Goal: Information Seeking & Learning: Learn about a topic

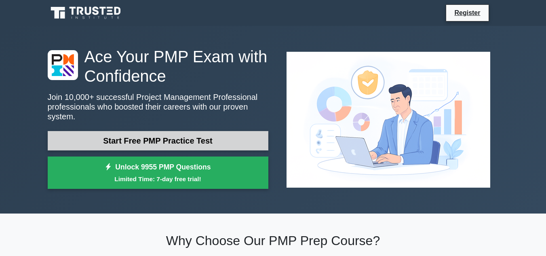
drag, startPoint x: 0, startPoint y: 0, endPoint x: 180, endPoint y: 135, distance: 225.0
click at [180, 135] on link "Start Free PMP Practice Test" at bounding box center [158, 140] width 221 height 19
click at [152, 141] on link "Start Free PMP Practice Test" at bounding box center [158, 140] width 221 height 19
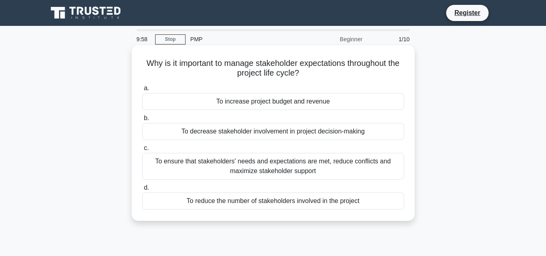
click at [157, 99] on div "To increase project budget and revenue" at bounding box center [273, 101] width 262 height 17
click at [142, 91] on input "a. To increase project budget and revenue" at bounding box center [142, 88] width 0 height 5
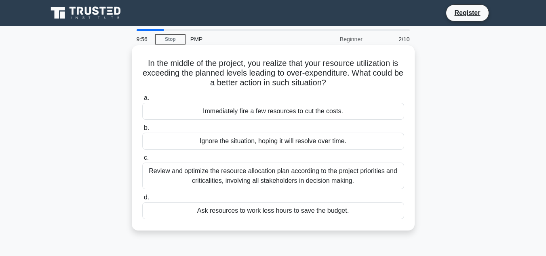
click at [235, 119] on div "Immediately fire a few resources to cut the costs." at bounding box center [273, 111] width 262 height 17
click at [142, 101] on input "a. Immediately fire a few resources to cut the costs." at bounding box center [142, 97] width 0 height 5
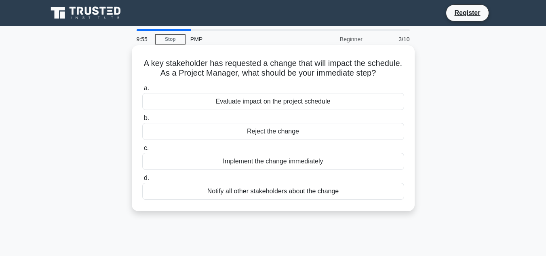
click at [238, 106] on div "Evaluate impact on the project schedule" at bounding box center [273, 101] width 262 height 17
click at [142, 91] on input "a. Evaluate impact on the project schedule" at bounding box center [142, 88] width 0 height 5
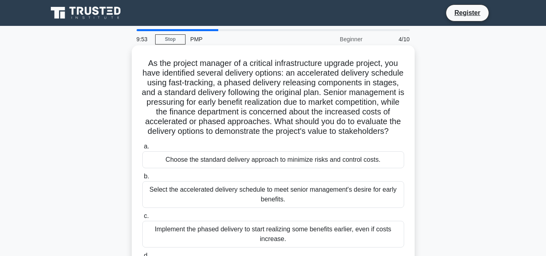
click at [247, 179] on div "a. Choose the standard delivery approach to minimize risks and control costs. b…" at bounding box center [274, 214] width 272 height 149
click at [247, 198] on div "Select the accelerated delivery schedule to meet senior management's desire for…" at bounding box center [273, 194] width 262 height 27
click at [142, 179] on input "b. Select the accelerated delivery schedule to meet senior management's desire …" at bounding box center [142, 176] width 0 height 5
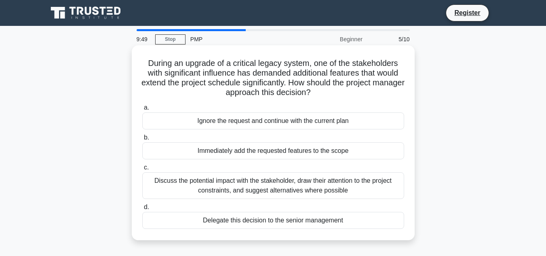
click at [249, 154] on div "Immediately add the requested features to the scope" at bounding box center [273, 150] width 262 height 17
click at [142, 140] on input "b. Immediately add the requested features to the scope" at bounding box center [142, 137] width 0 height 5
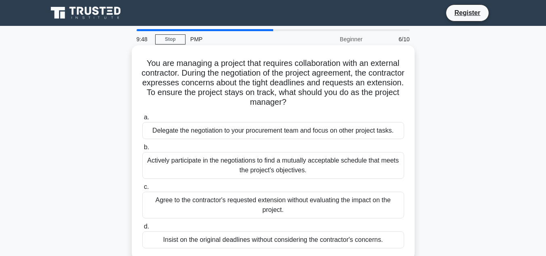
click at [248, 168] on div "Actively participate in the negotiations to find a mutually acceptable schedule…" at bounding box center [273, 165] width 262 height 27
click at [142, 150] on input "b. Actively participate in the negotiations to find a mutually acceptable sched…" at bounding box center [142, 147] width 0 height 5
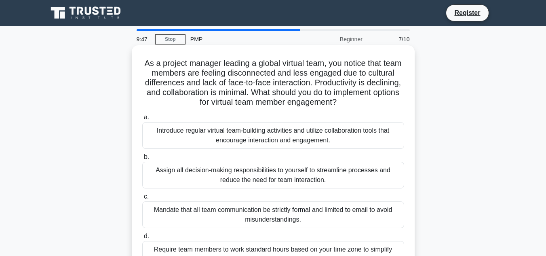
click at [265, 136] on div "Introduce regular virtual team-building activities and utilize collaboration to…" at bounding box center [273, 135] width 262 height 27
click at [142, 120] on input "a. Introduce regular virtual team-building activities and utilize collaboration…" at bounding box center [142, 117] width 0 height 5
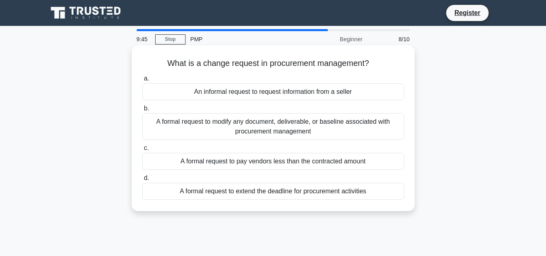
click at [265, 160] on div "A formal request to pay vendors less than the contracted amount" at bounding box center [273, 161] width 262 height 17
click at [142, 151] on input "c. A formal request to pay vendors less than the contracted amount" at bounding box center [142, 148] width 0 height 5
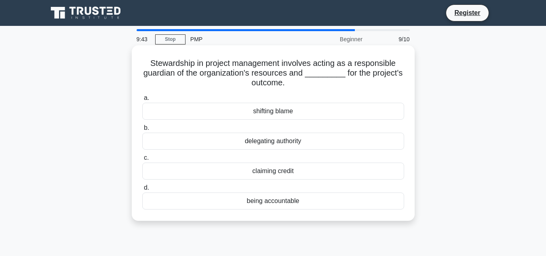
click at [258, 143] on div "delegating authority" at bounding box center [273, 141] width 262 height 17
click at [142, 131] on input "b. delegating authority" at bounding box center [142, 127] width 0 height 5
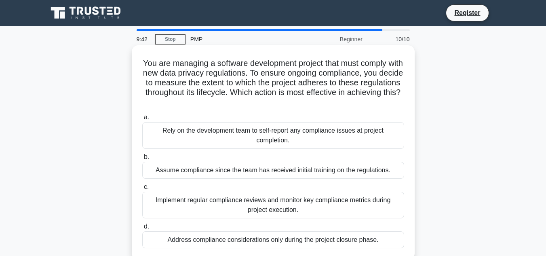
click at [261, 130] on div "Rely on the development team to self-report any compliance issues at project co…" at bounding box center [273, 135] width 262 height 27
click at [142, 120] on input "a. Rely on the development team to self-report any compliance issues at project…" at bounding box center [142, 117] width 0 height 5
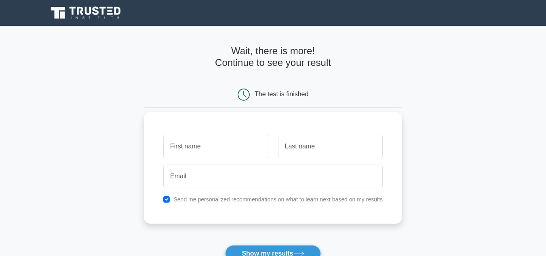
click at [190, 146] on input "text" at bounding box center [215, 146] width 105 height 23
type input "sepian"
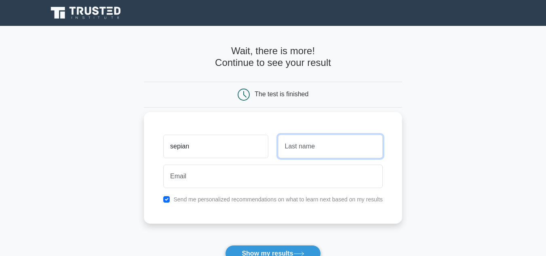
click at [321, 142] on input "text" at bounding box center [330, 146] width 105 height 23
type input "ke"
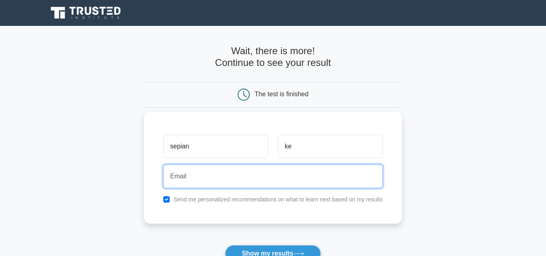
click at [282, 178] on input "email" at bounding box center [273, 176] width 220 height 23
type input "[EMAIL_ADDRESS][DOMAIN_NAME]"
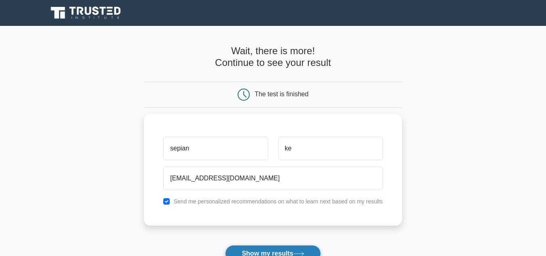
click at [270, 251] on button "Show my results" at bounding box center [272, 253] width 95 height 17
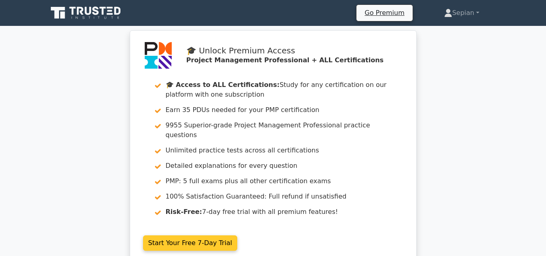
click at [238, 235] on link "Start Your Free 7-Day Trial" at bounding box center [190, 242] width 95 height 15
